Goal: Information Seeking & Learning: Learn about a topic

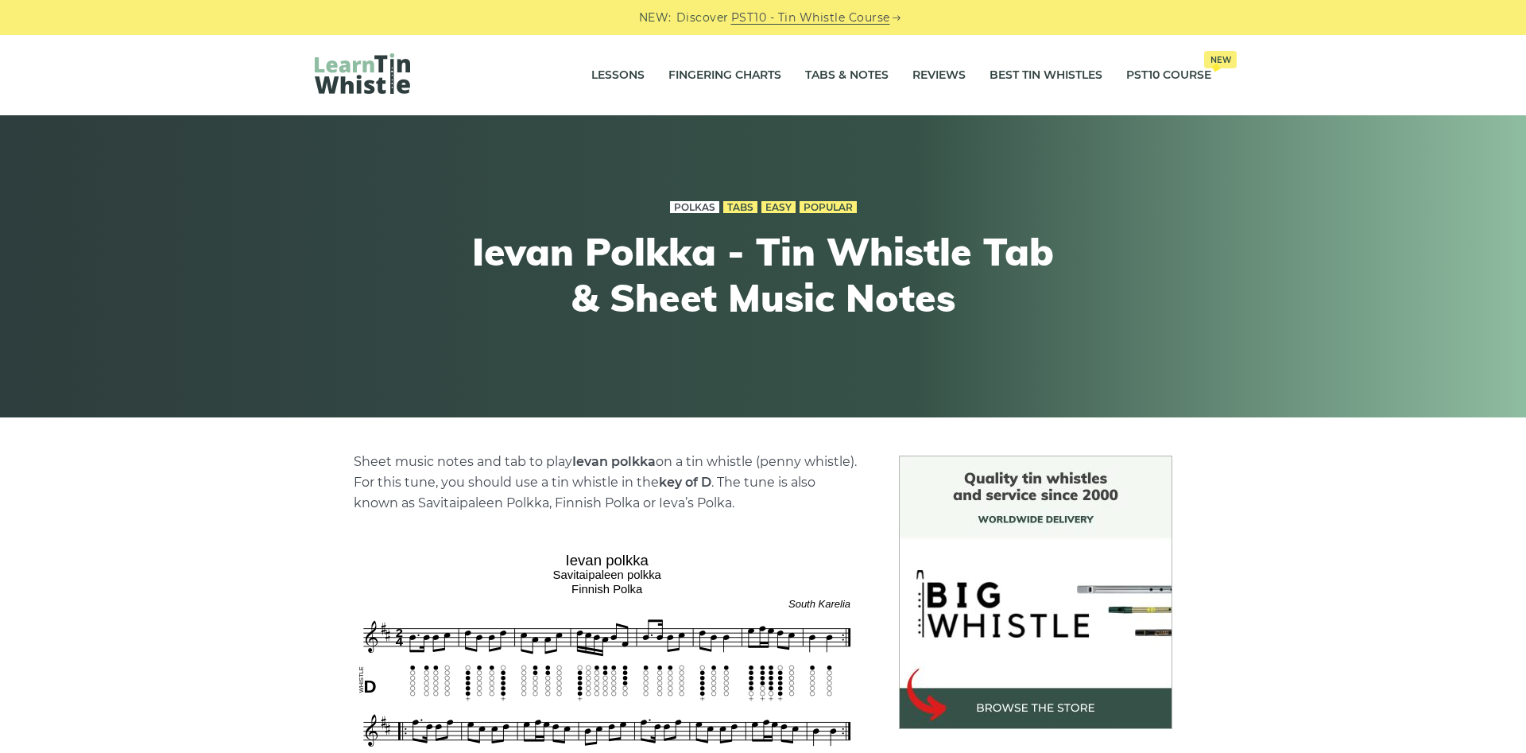
click at [680, 204] on link "Polkas" at bounding box center [694, 207] width 49 height 13
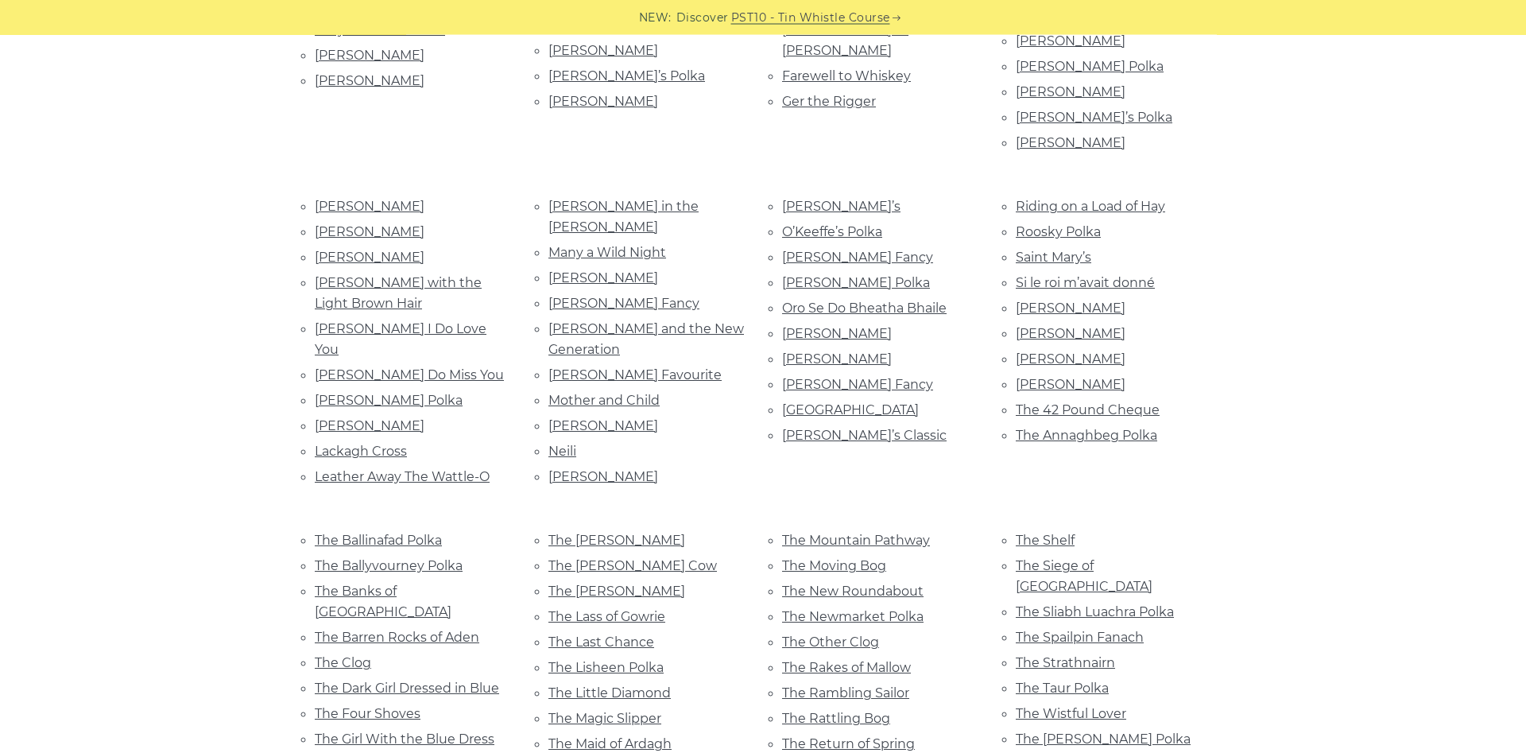
scroll to position [649, 0]
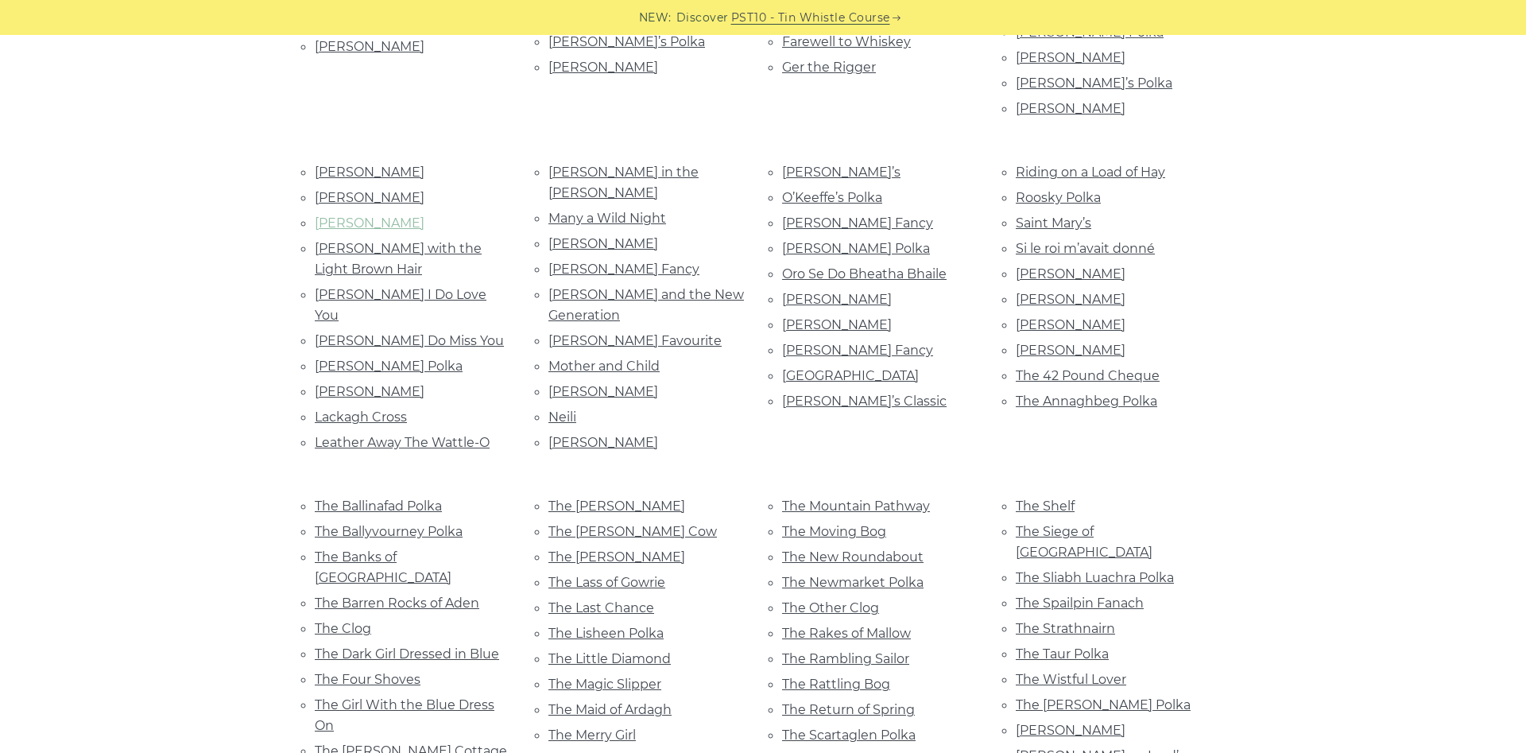
click at [377, 215] on link "[PERSON_NAME]" at bounding box center [370, 222] width 110 height 15
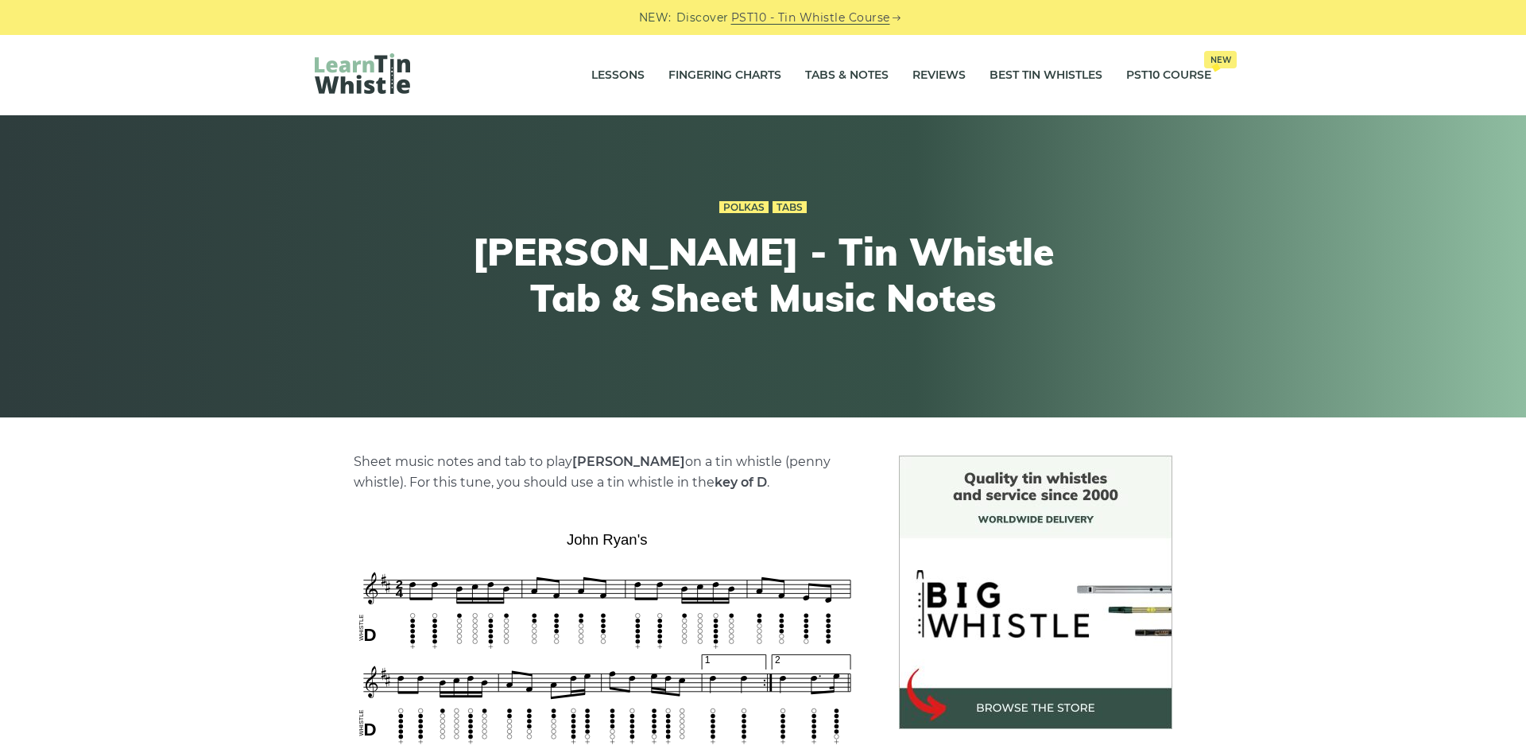
scroll to position [324, 0]
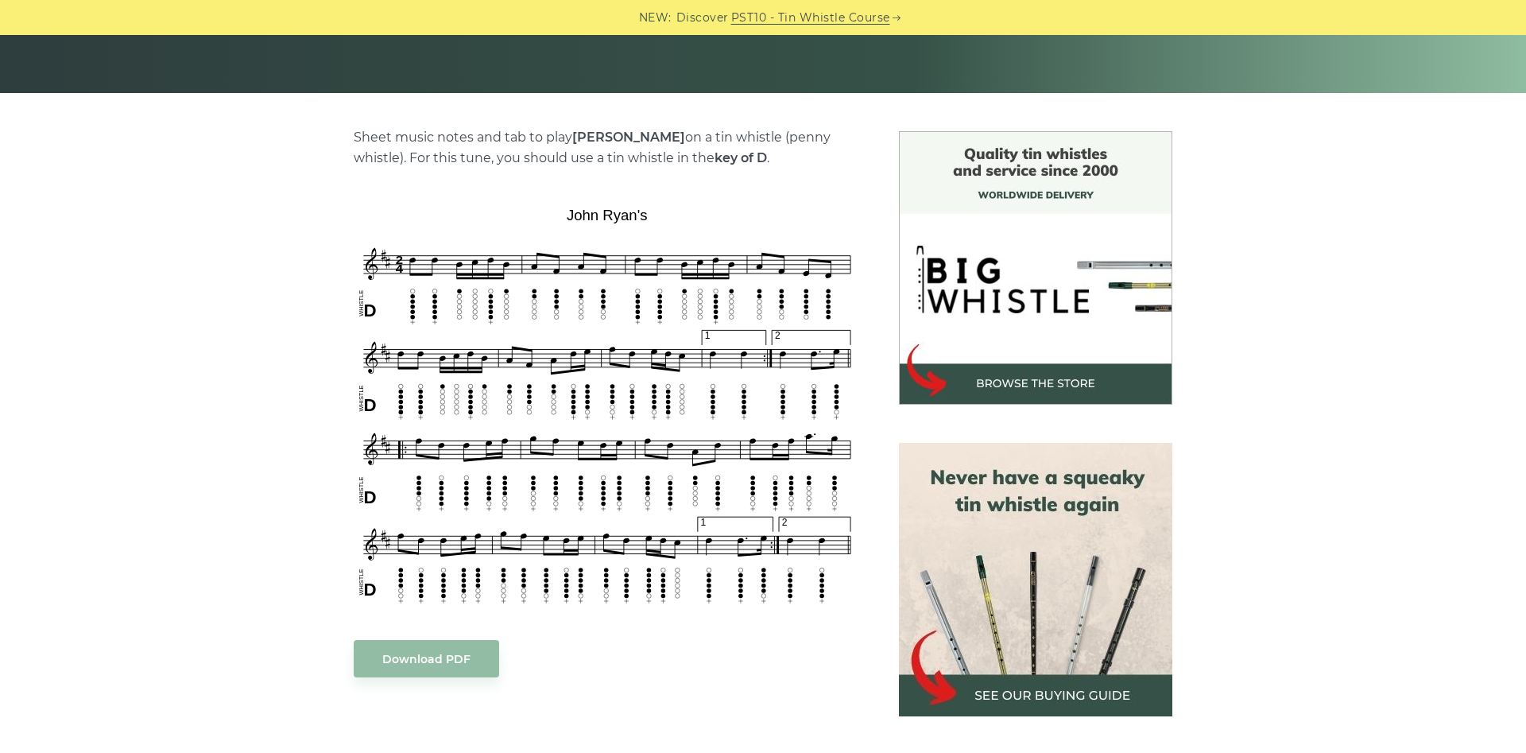
click at [282, 304] on div "Sheet music notes and tab to play John Ryan’s on a tin whistle (penny whistle).…" at bounding box center [763, 667] width 973 height 1073
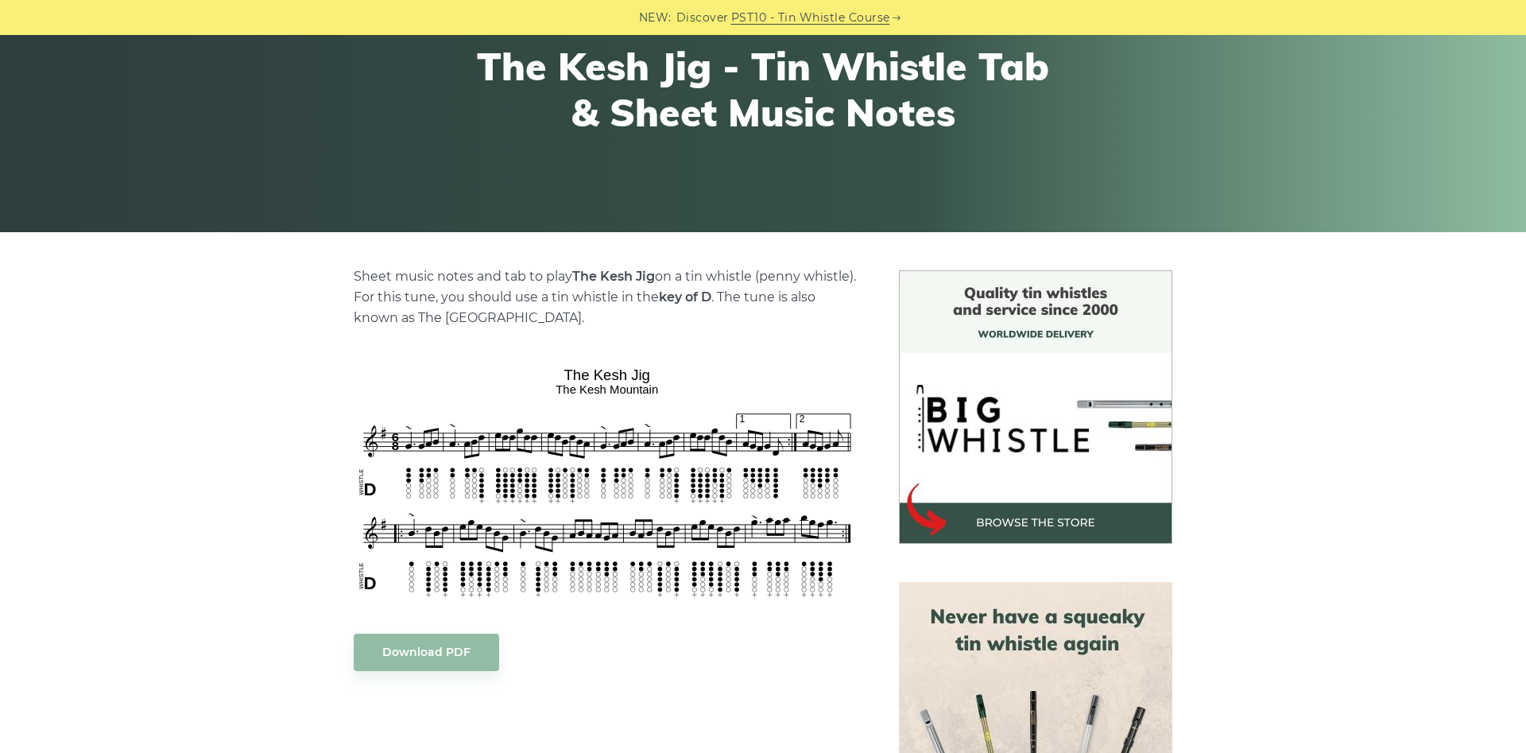
scroll to position [243, 0]
